Goal: Transaction & Acquisition: Book appointment/travel/reservation

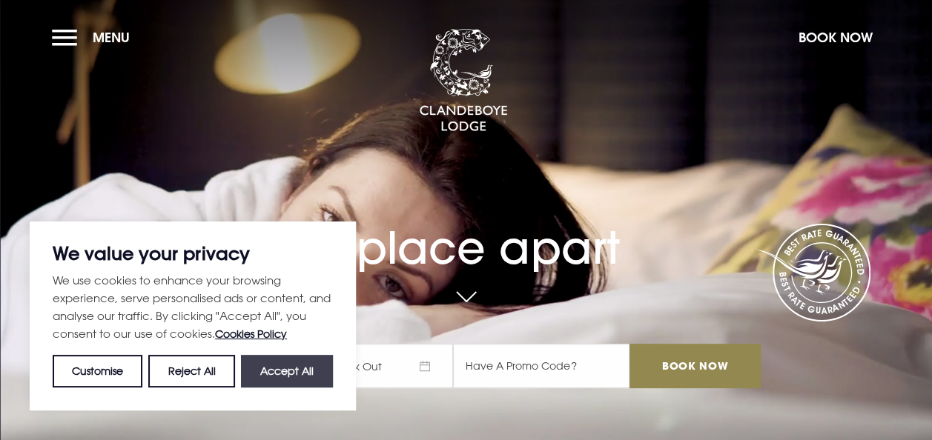
click at [302, 368] on button "Accept All" at bounding box center [287, 371] width 92 height 33
checkbox input "true"
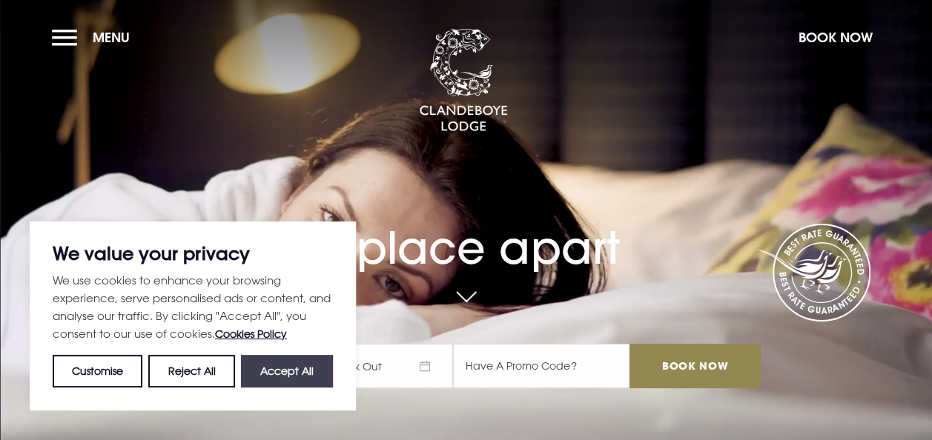
checkbox input "true"
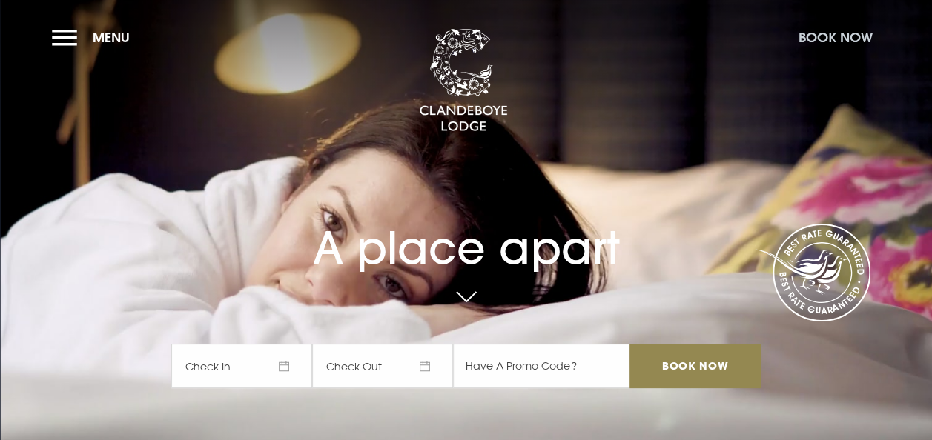
click at [829, 36] on button "Book Now" at bounding box center [835, 37] width 89 height 32
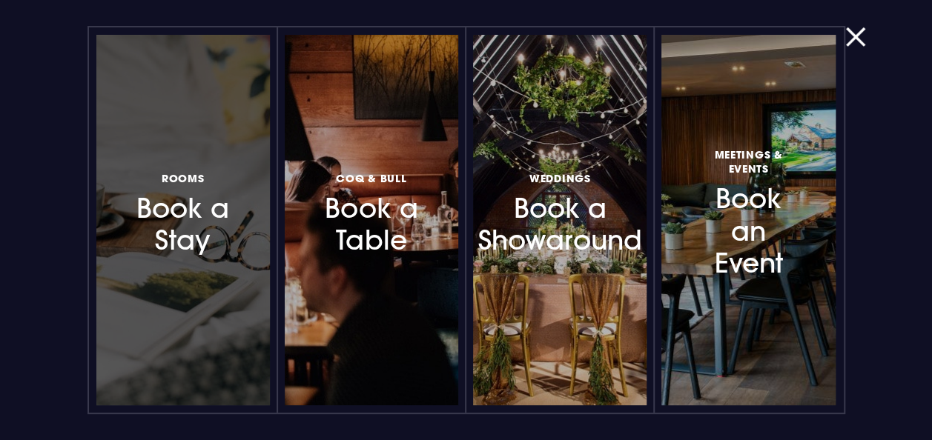
click at [194, 228] on h3 "Rooms Book a Stay" at bounding box center [182, 212] width 107 height 88
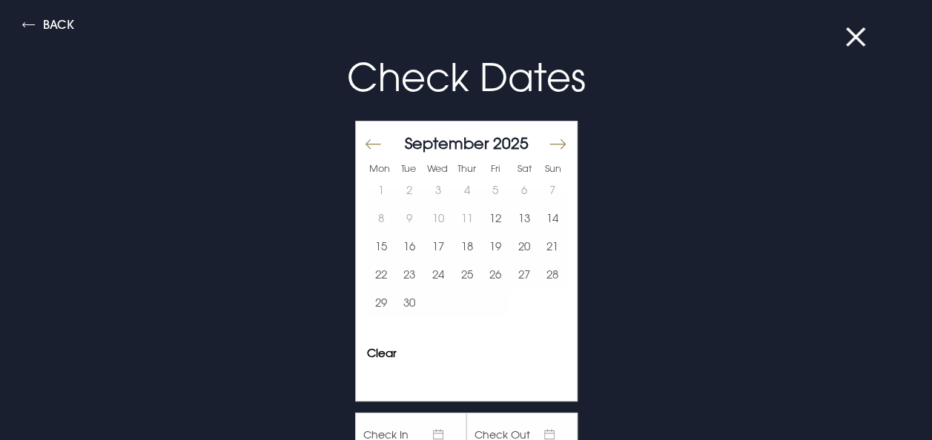
click at [550, 139] on button "Move forward to switch to the next month." at bounding box center [557, 143] width 18 height 31
click at [402, 219] on button "9" at bounding box center [409, 219] width 29 height 28
click at [454, 215] on button "11" at bounding box center [466, 219] width 29 height 28
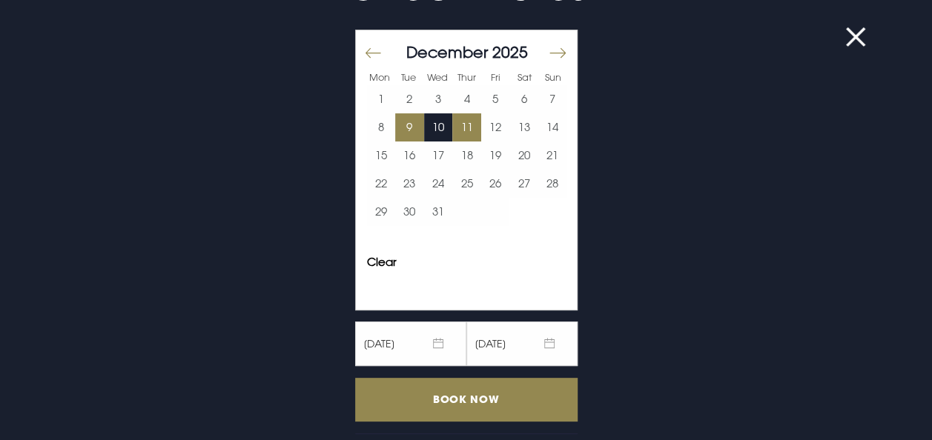
scroll to position [138, 0]
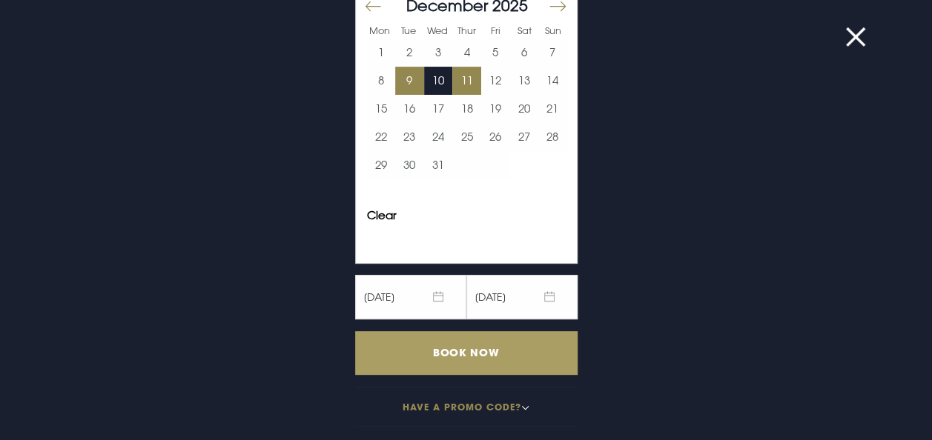
click at [460, 348] on input "Book Now" at bounding box center [466, 353] width 222 height 44
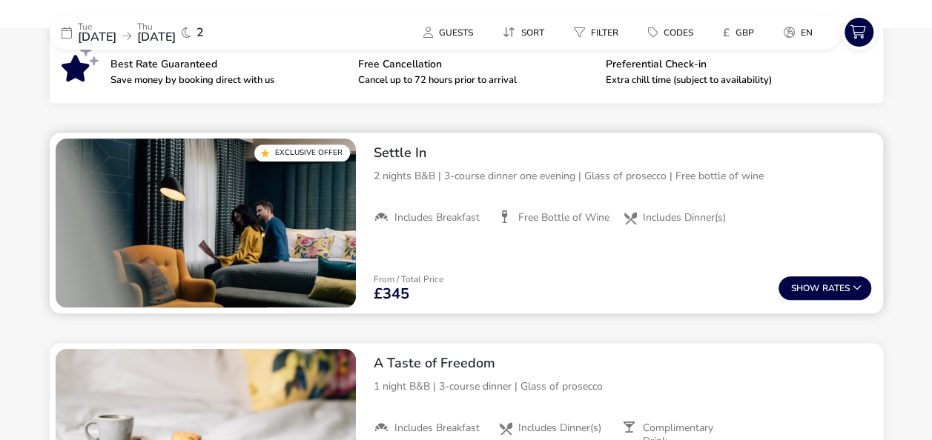
scroll to position [556, 0]
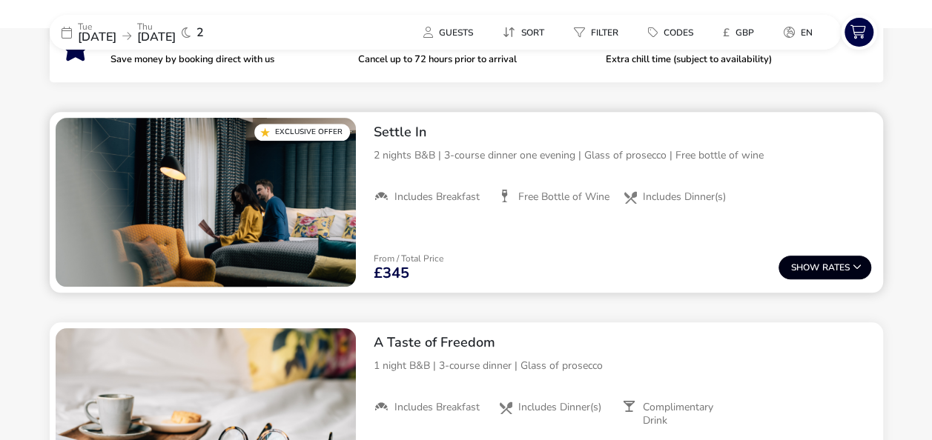
click at [795, 265] on span "Show" at bounding box center [806, 268] width 31 height 10
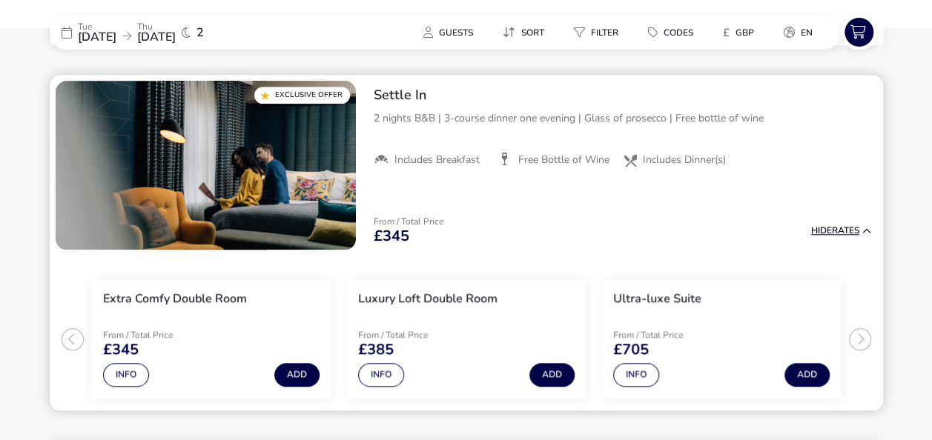
scroll to position [593, 0]
click at [293, 374] on button "Add" at bounding box center [296, 375] width 45 height 24
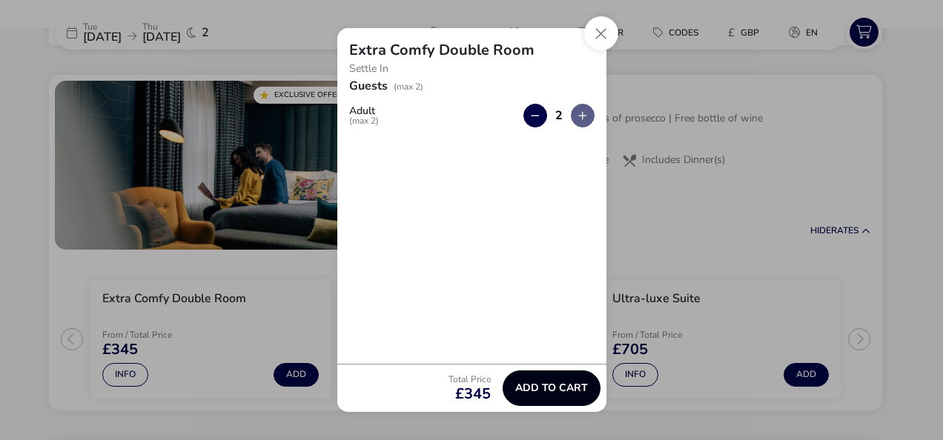
click at [560, 389] on span "Add to cart" at bounding box center [551, 388] width 73 height 11
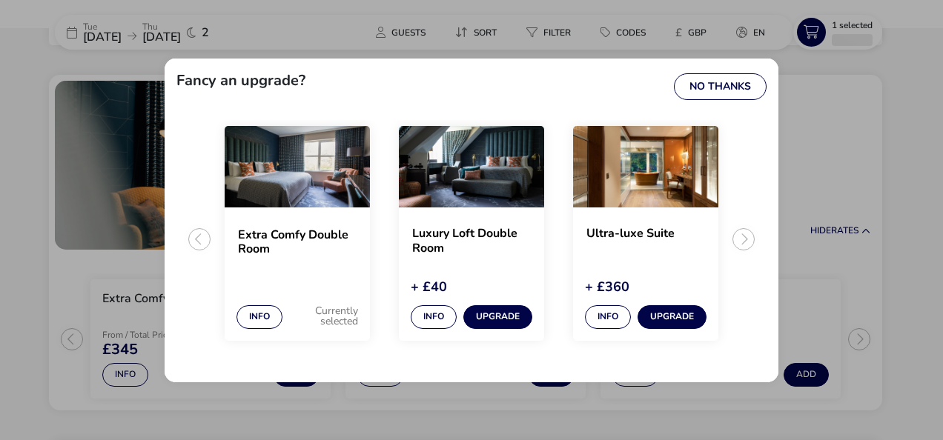
click at [739, 237] on ul "Extra Comfy Double Room Info Currently selected Luxury Loft Double Room + £40 I…" at bounding box center [471, 245] width 590 height 251
click at [741, 237] on ul "Extra Comfy Double Room Info Currently selected Luxury Loft Double Room + £40 I…" at bounding box center [471, 245] width 590 height 251
click at [438, 314] on button "Info" at bounding box center [434, 317] width 46 height 24
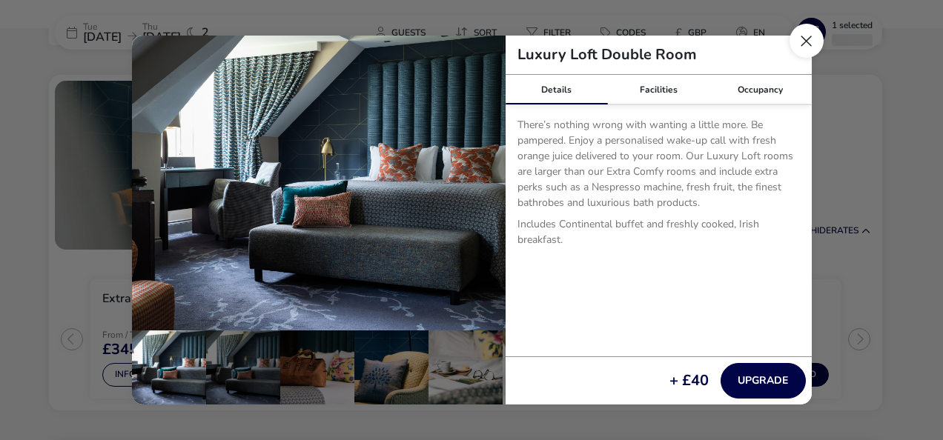
click at [808, 42] on button "Close dialog" at bounding box center [807, 41] width 34 height 34
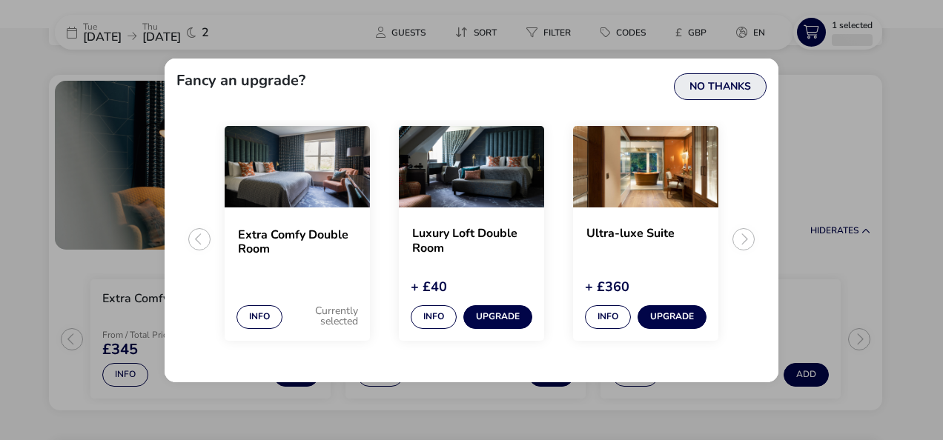
click at [728, 86] on button "No Thanks" at bounding box center [720, 86] width 93 height 27
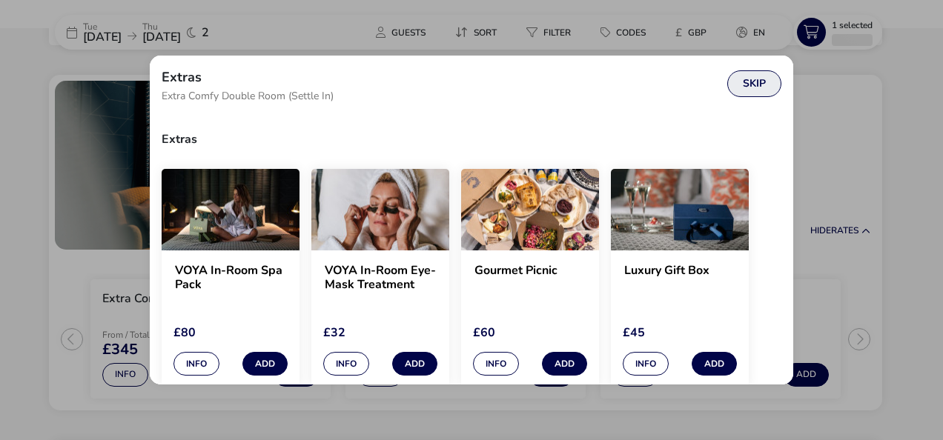
click at [767, 79] on button "Skip" at bounding box center [754, 83] width 54 height 27
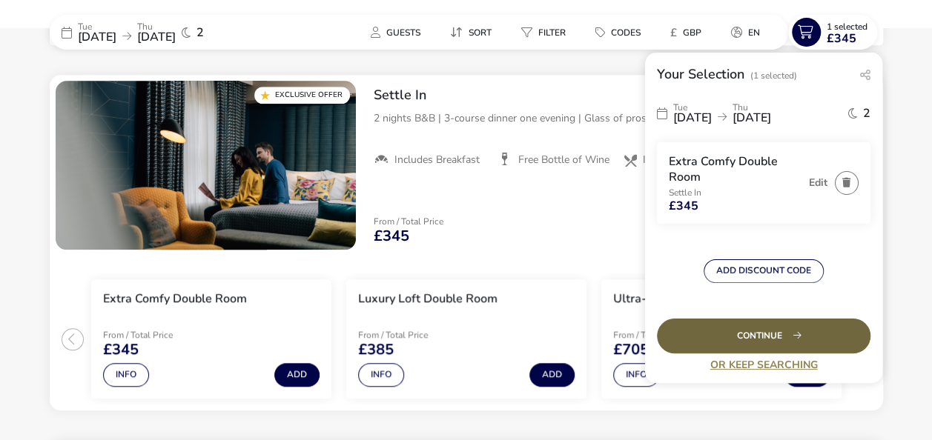
click at [747, 328] on div "Continue" at bounding box center [764, 336] width 214 height 35
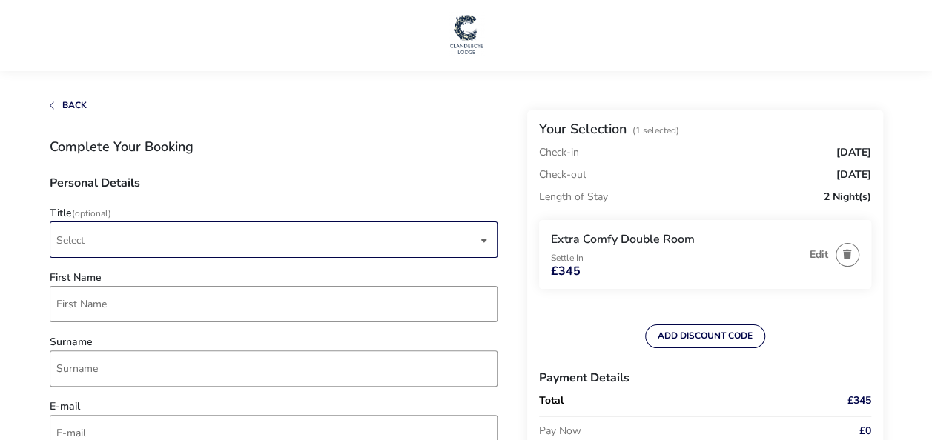
click at [480, 234] on div "dropdown trigger" at bounding box center [483, 240] width 7 height 29
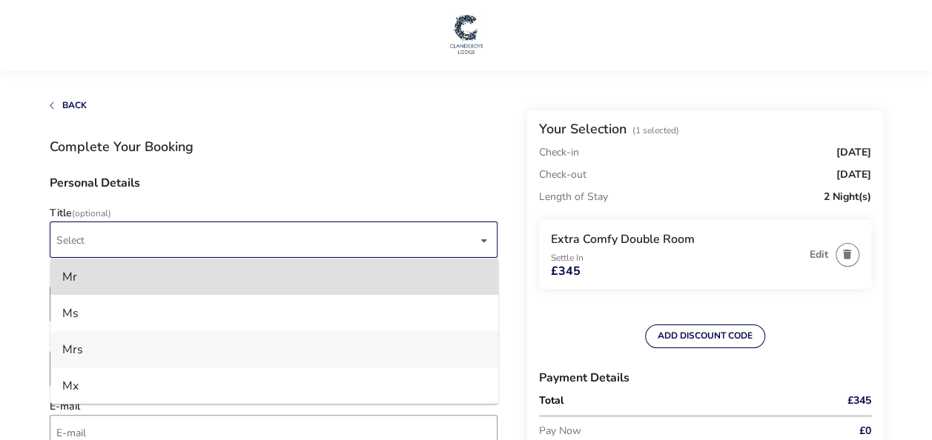
click at [73, 350] on li "Mrs" at bounding box center [274, 349] width 448 height 36
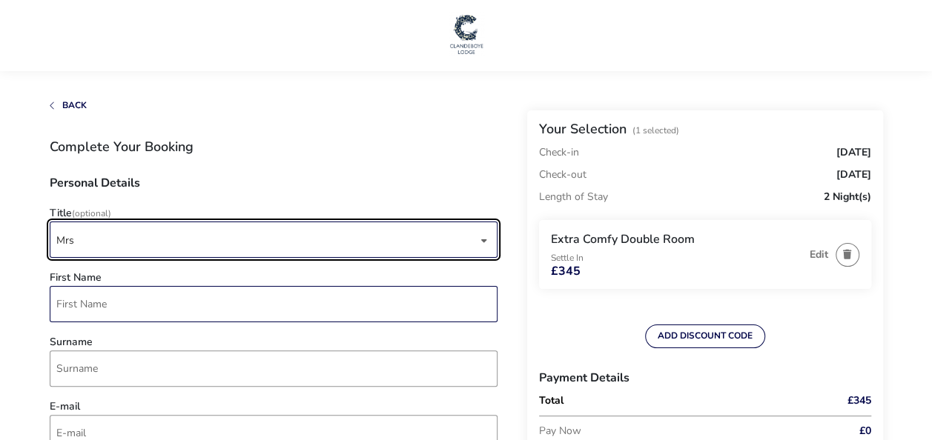
click at [79, 313] on input "First Name" at bounding box center [274, 304] width 448 height 36
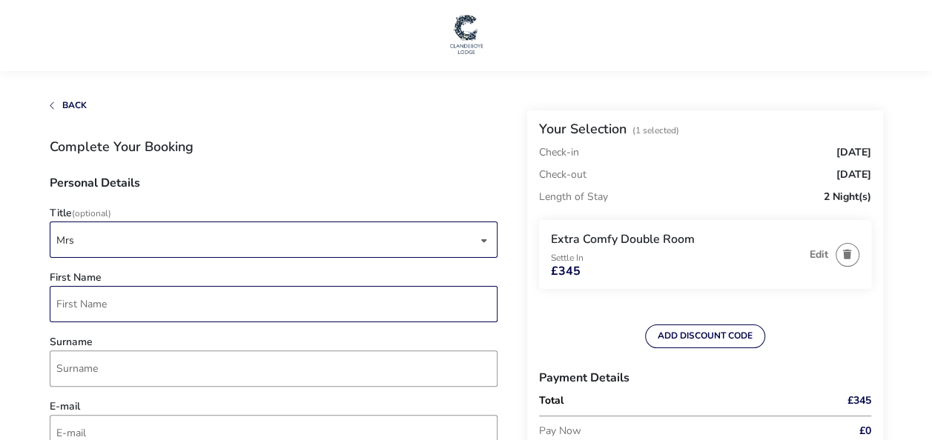
type input "Lynda"
type input "McCullough"
type input "lyndaclarke059@btinternet.com"
type input "7973 507898"
type input "59, Rossdale"
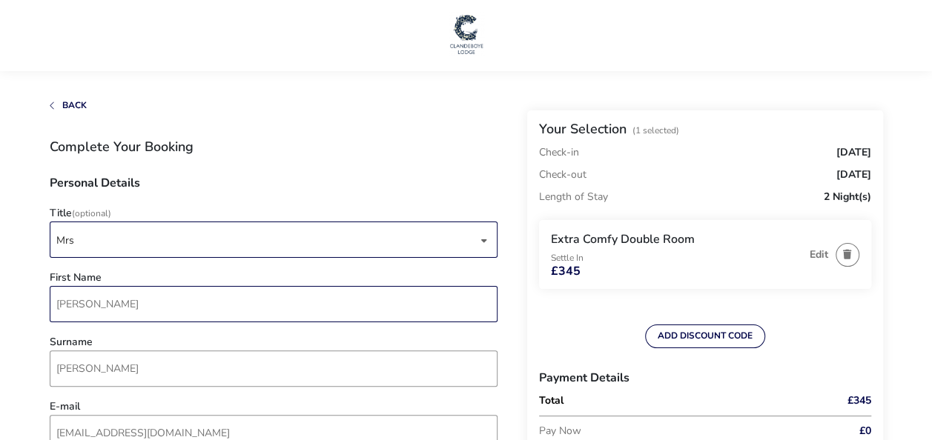
type input "Ballymena"
type input "BT42 2SA"
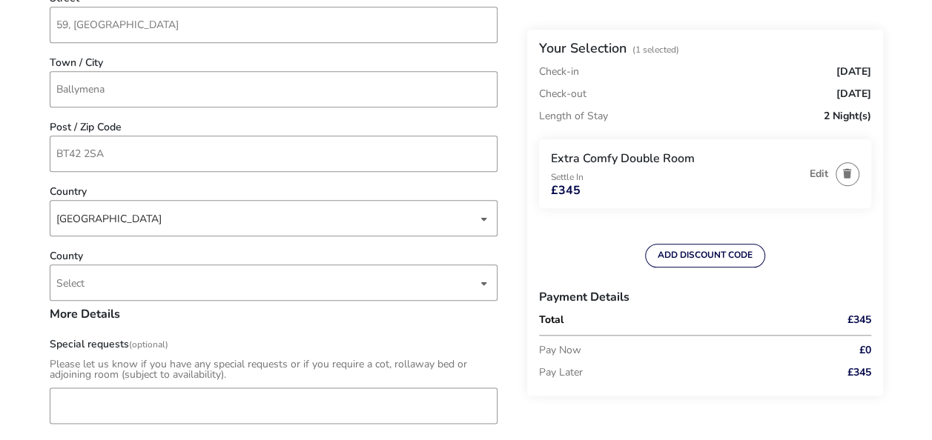
scroll to position [667, 0]
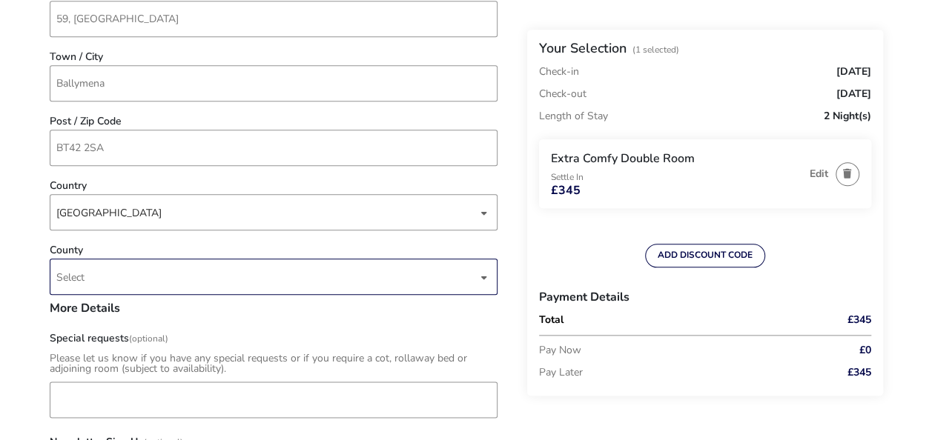
click at [480, 278] on div "dropdown trigger" at bounding box center [483, 277] width 7 height 29
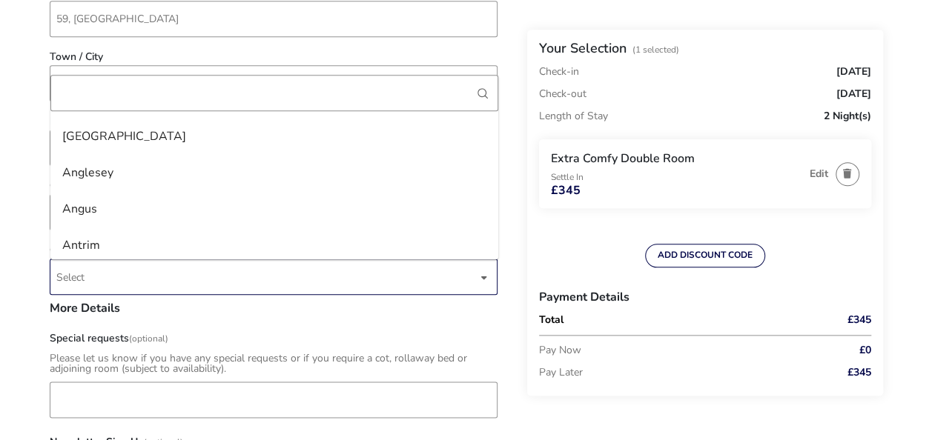
scroll to position [59, 0]
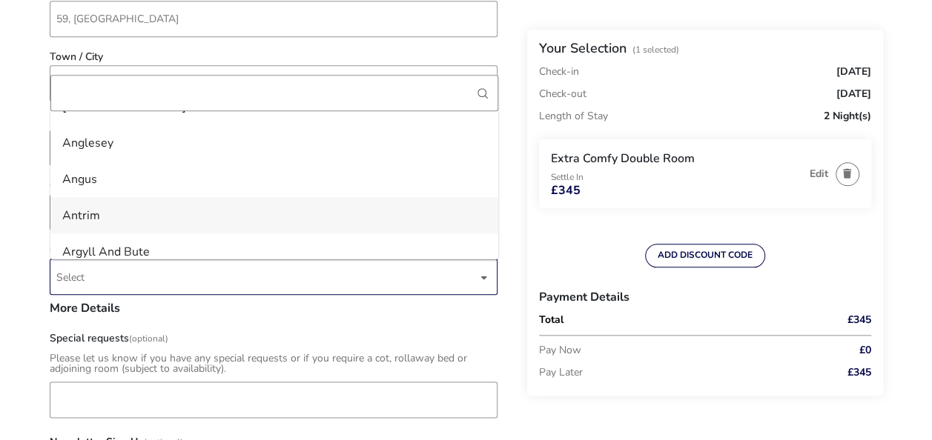
click at [99, 219] on li "Antrim" at bounding box center [274, 215] width 448 height 36
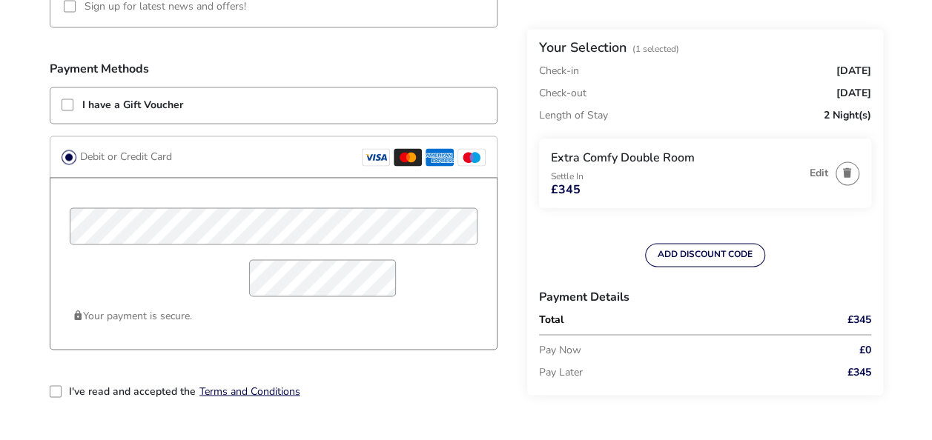
scroll to position [1112, 0]
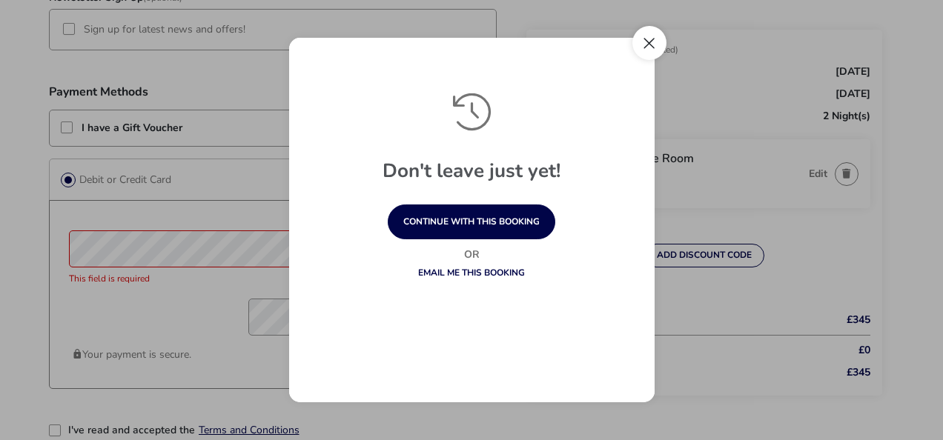
click at [653, 39] on button "Close" at bounding box center [649, 43] width 34 height 34
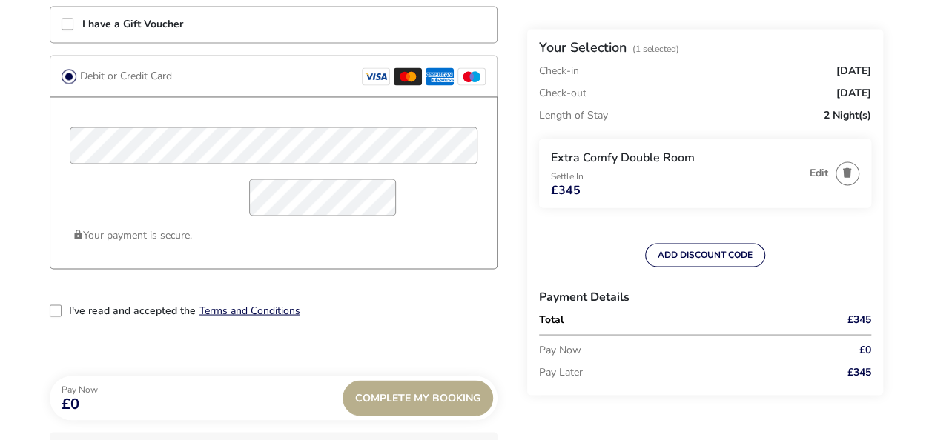
scroll to position [1260, 0]
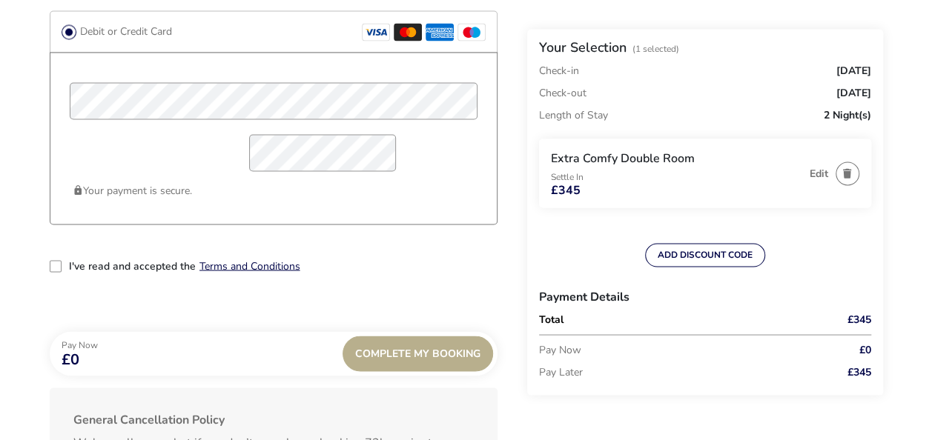
click at [61, 265] on div "2-term_condi" at bounding box center [56, 266] width 12 height 12
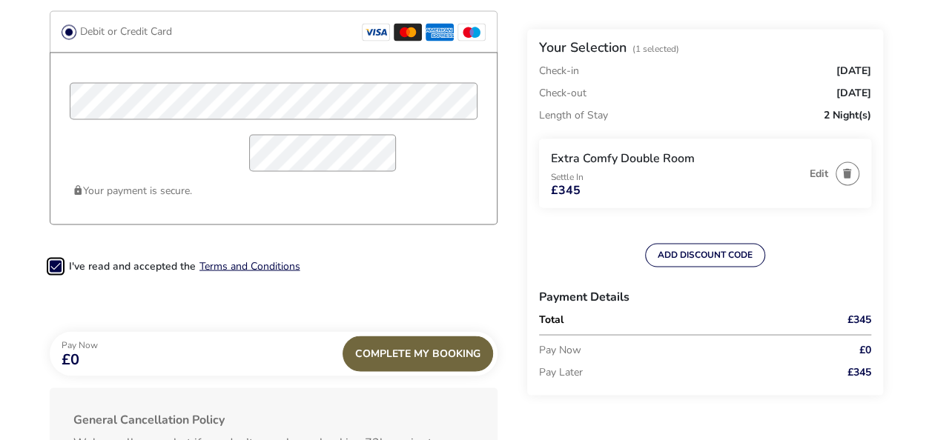
click at [389, 354] on div "Complete My Booking" at bounding box center [418, 354] width 150 height 36
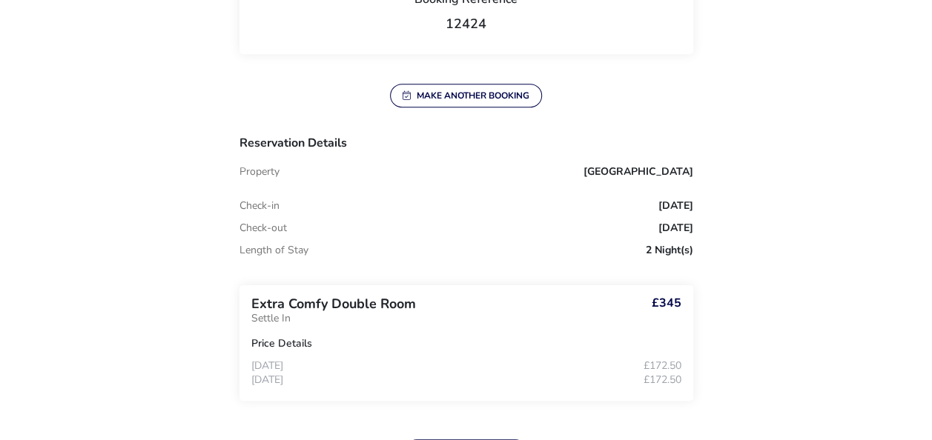
scroll to position [371, 0]
